Goal: Information Seeking & Learning: Learn about a topic

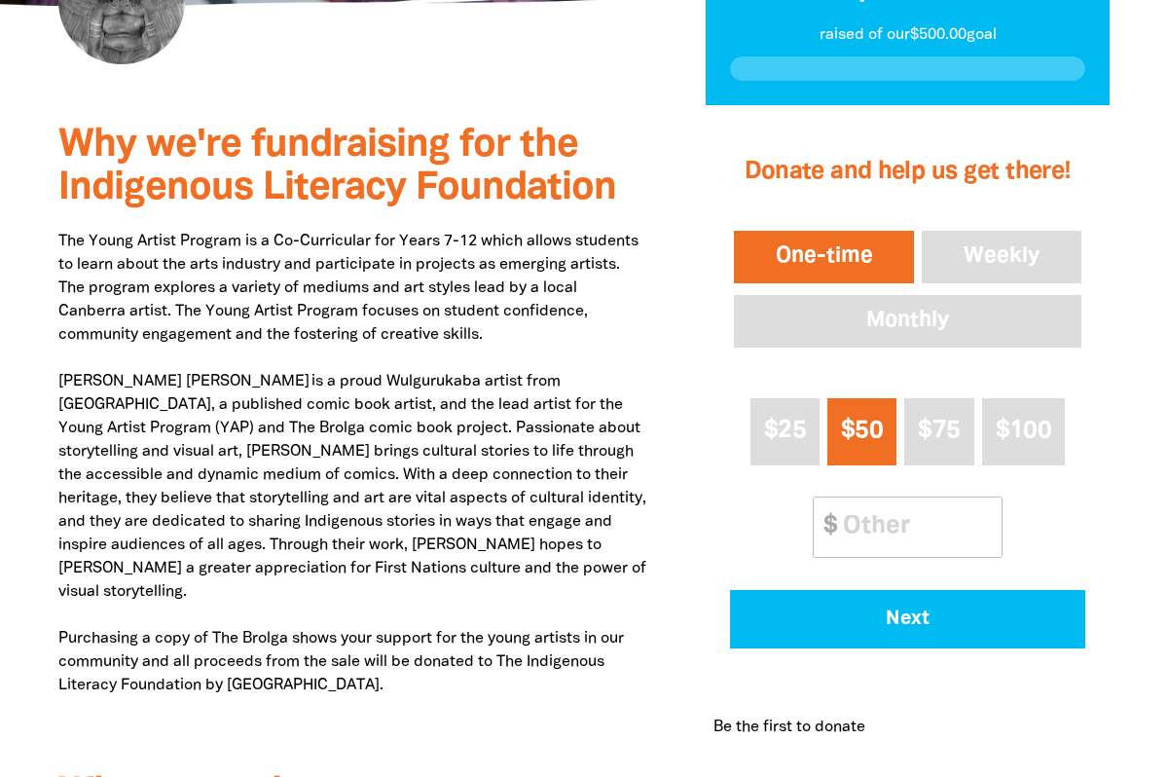
scroll to position [496, 0]
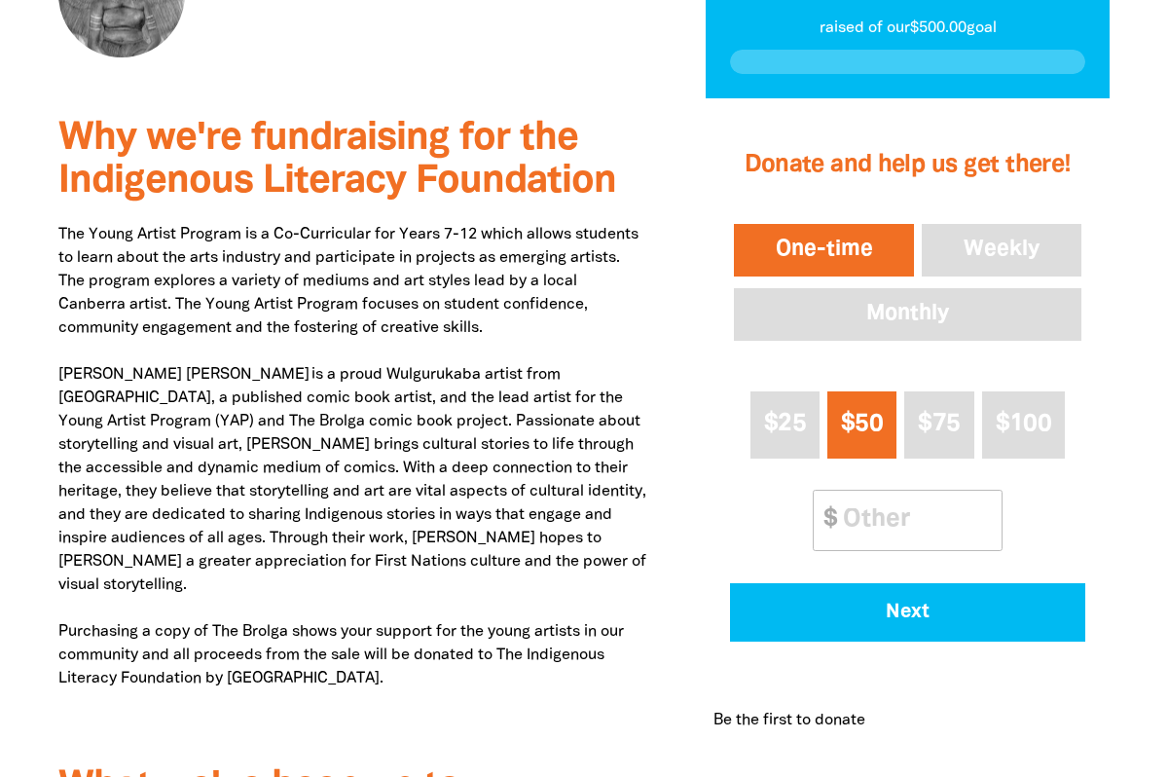
drag, startPoint x: 55, startPoint y: 133, endPoint x: 448, endPoint y: 657, distance: 655.0
click at [448, 657] on div "Why we're fundraising for the Indigenous Literacy Foundation The Young Artist P…" at bounding box center [352, 499] width 647 height 802
click at [448, 657] on p "The Young Artist Program is a Co-Curricular for Years 7-12 which allows student…" at bounding box center [352, 480] width 589 height 514
drag, startPoint x: 57, startPoint y: 606, endPoint x: 488, endPoint y: 653, distance: 432.9
click at [488, 653] on div "Why we're fundraising for the Indigenous Literacy Foundation The Young Artist P…" at bounding box center [352, 499] width 647 height 802
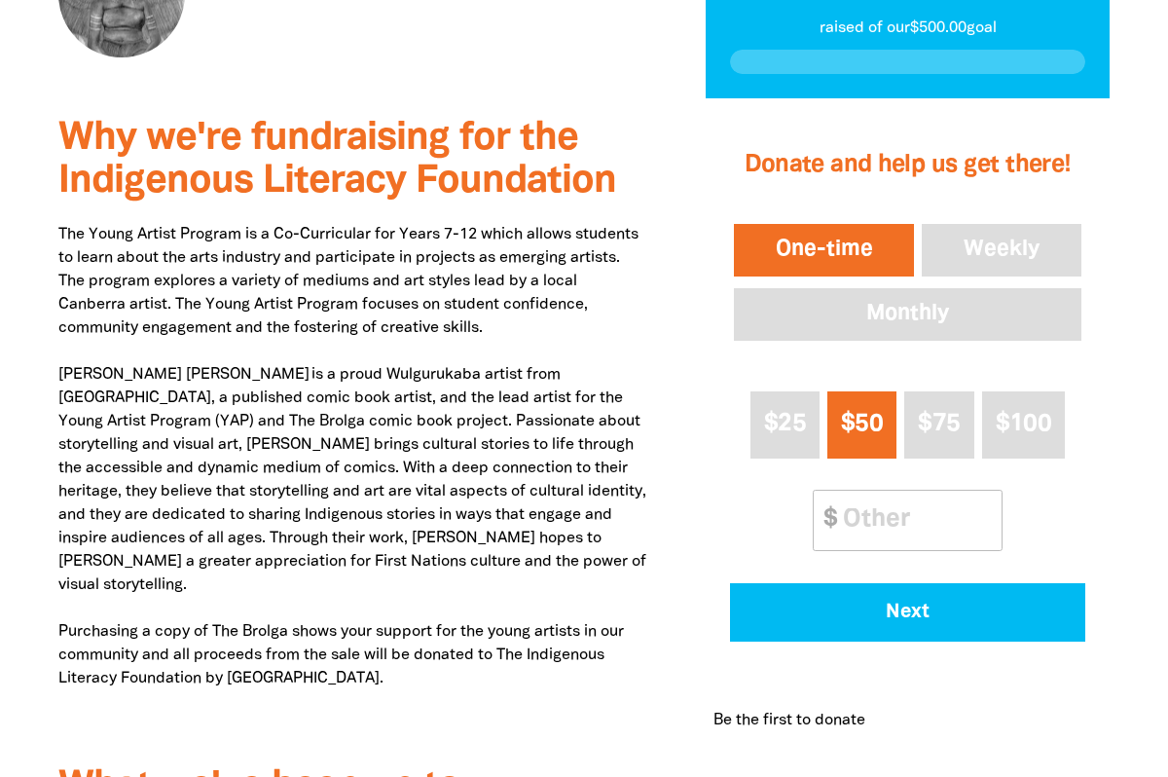
copy p "Purchasing a copy of The Brolga shows your support for the young artists in our…"
click at [555, 429] on p "The Young Artist Program is a Co-Curricular for Years 7-12 which allows student…" at bounding box center [352, 480] width 589 height 514
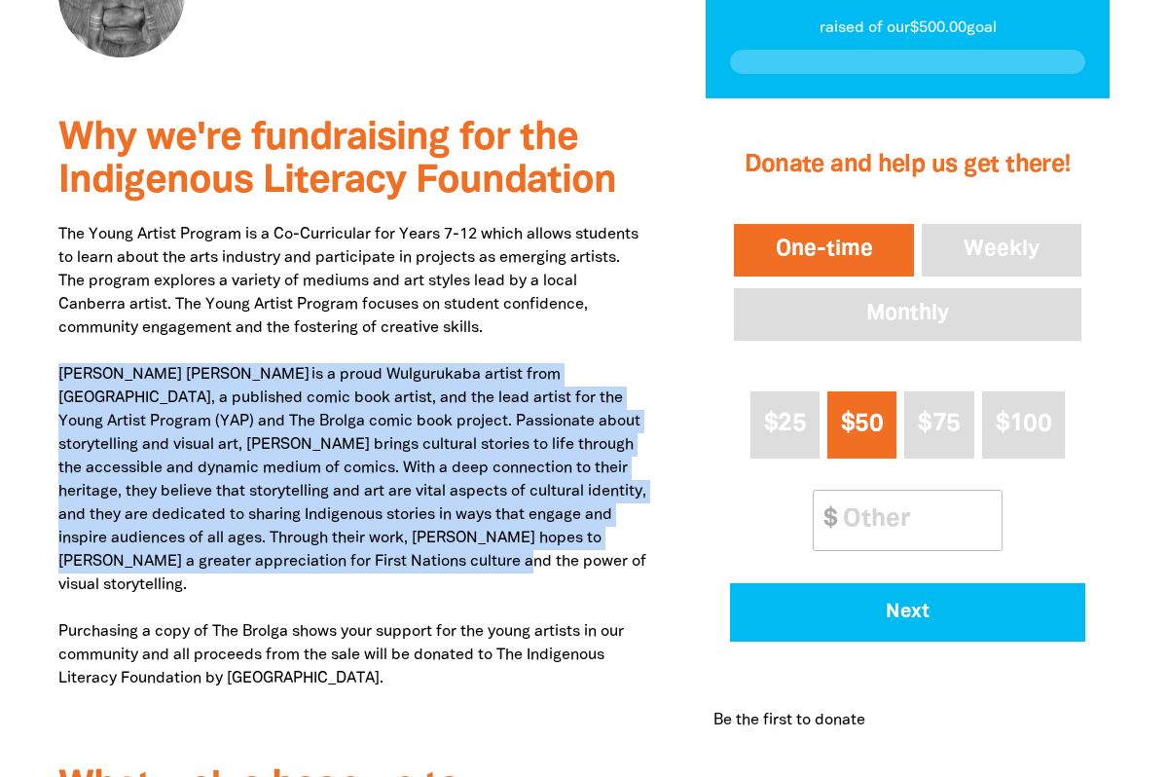
drag, startPoint x: 438, startPoint y: 558, endPoint x: 42, endPoint y: 376, distance: 436.1
click at [42, 376] on div "Why we're fundraising for the Indigenous Literacy Foundation The Young Artist P…" at bounding box center [352, 499] width 647 height 802
copy p "[PERSON_NAME] [PERSON_NAME] is a proud Wulgurukaba artist from [GEOGRAPHIC_DATA…"
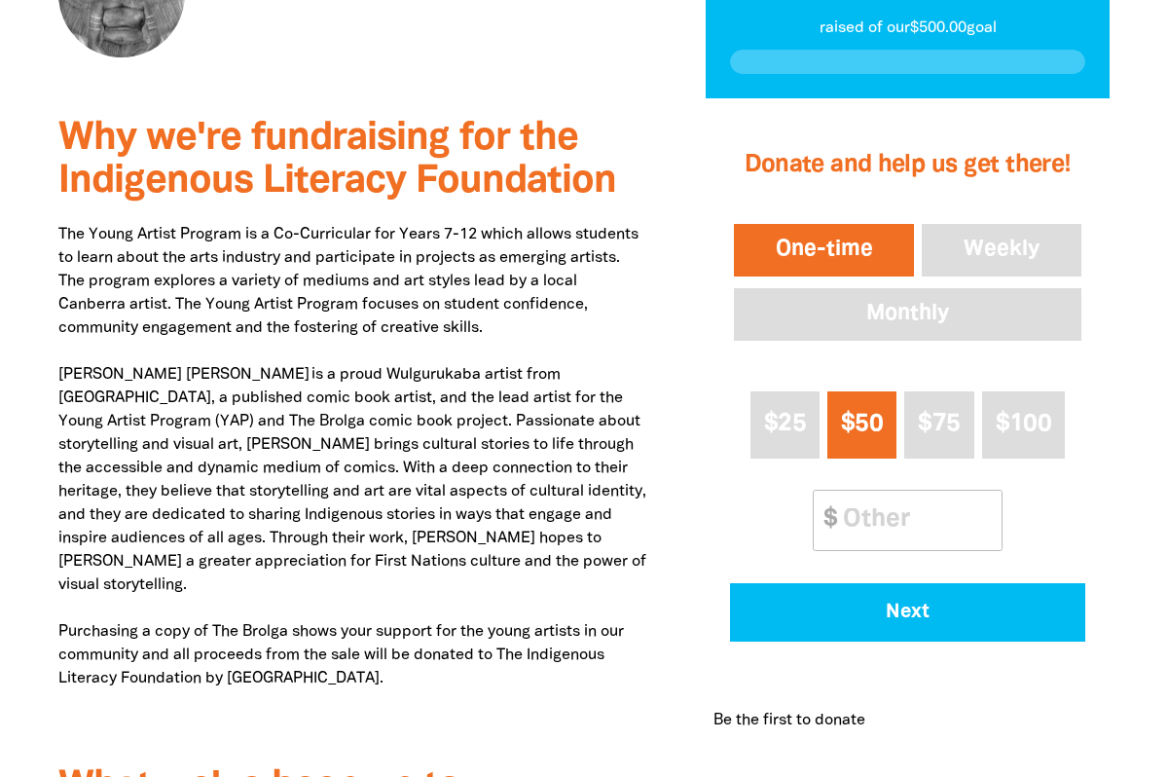
click at [497, 329] on p "The Young Artist Program is a Co-Curricular for Years 7-12 which allows student…" at bounding box center [352, 480] width 589 height 514
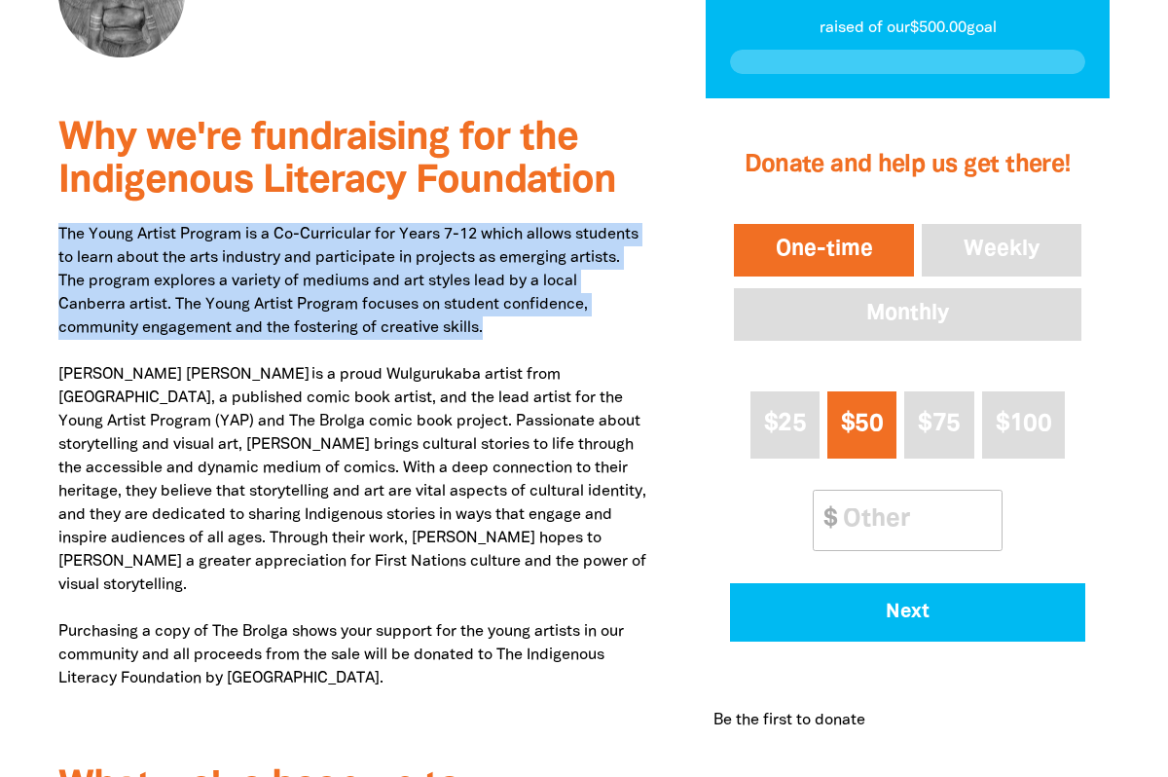
drag, startPoint x: 497, startPoint y: 329, endPoint x: 47, endPoint y: 213, distance: 465.4
click at [47, 213] on div "Why we're fundraising for the Indigenous Literacy Foundation The Young Artist P…" at bounding box center [352, 499] width 647 height 802
copy p "The Young Artist Program is a Co-Curricular for Years 7-12 which allows student…"
